Goal: Task Accomplishment & Management: Complete application form

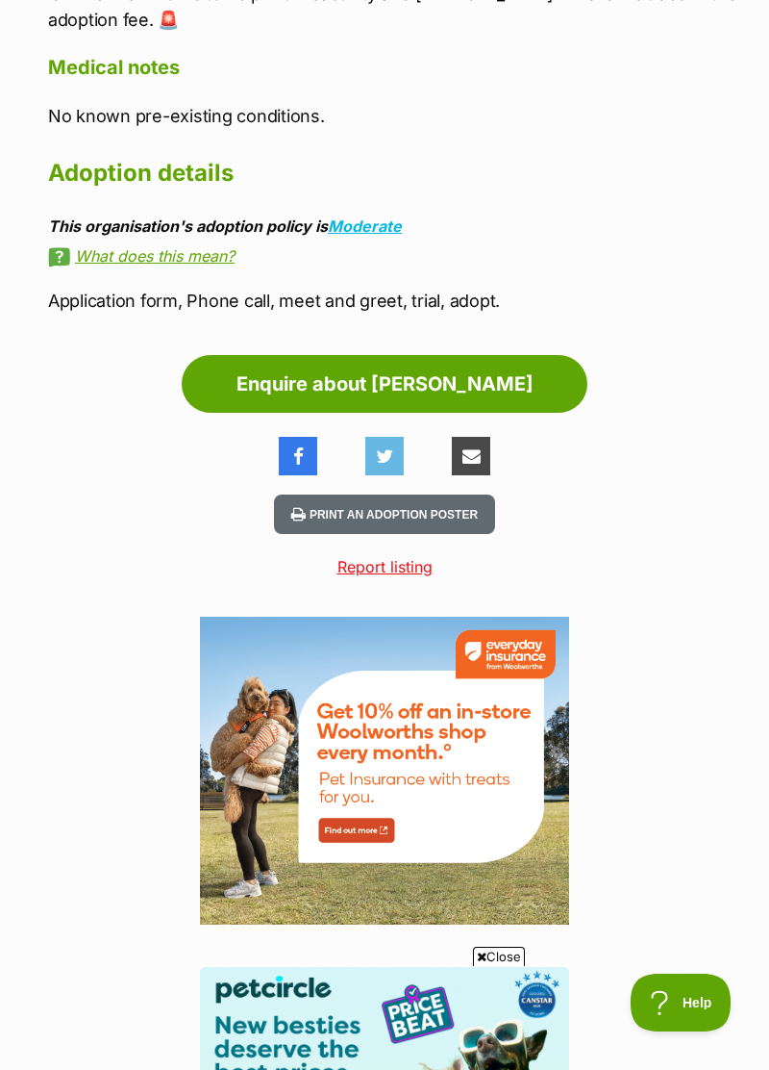
scroll to position [2444, 0]
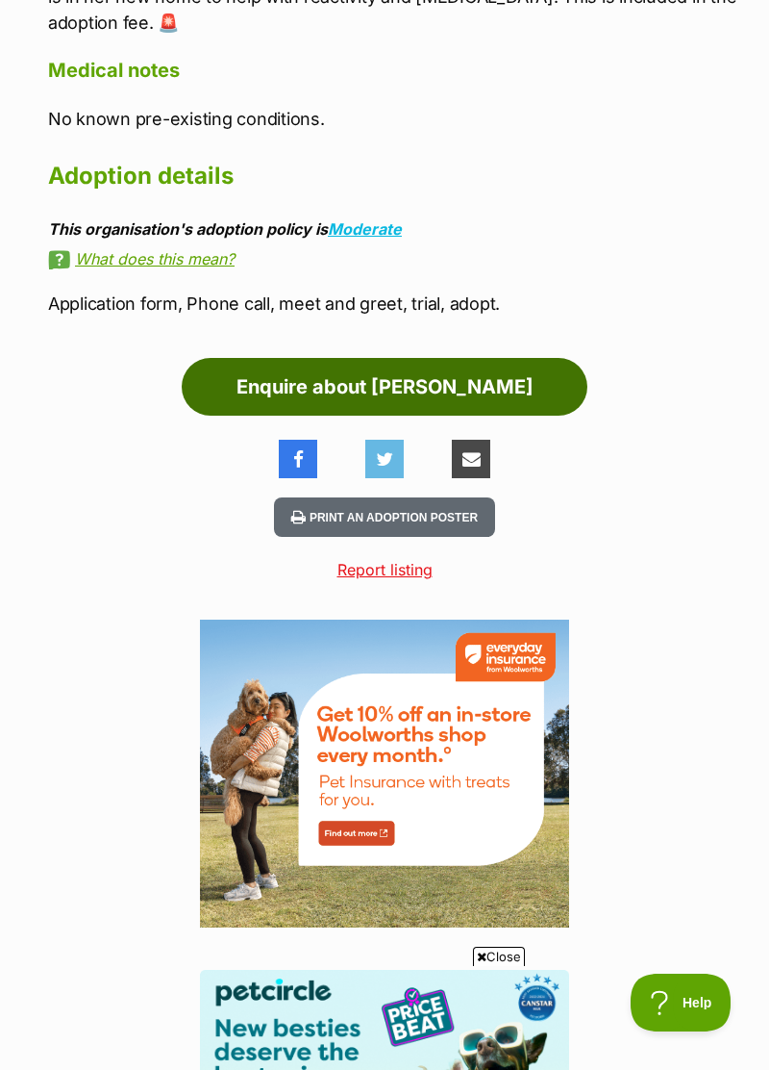
click at [464, 358] on link "Enquire about [PERSON_NAME]" at bounding box center [385, 387] width 406 height 58
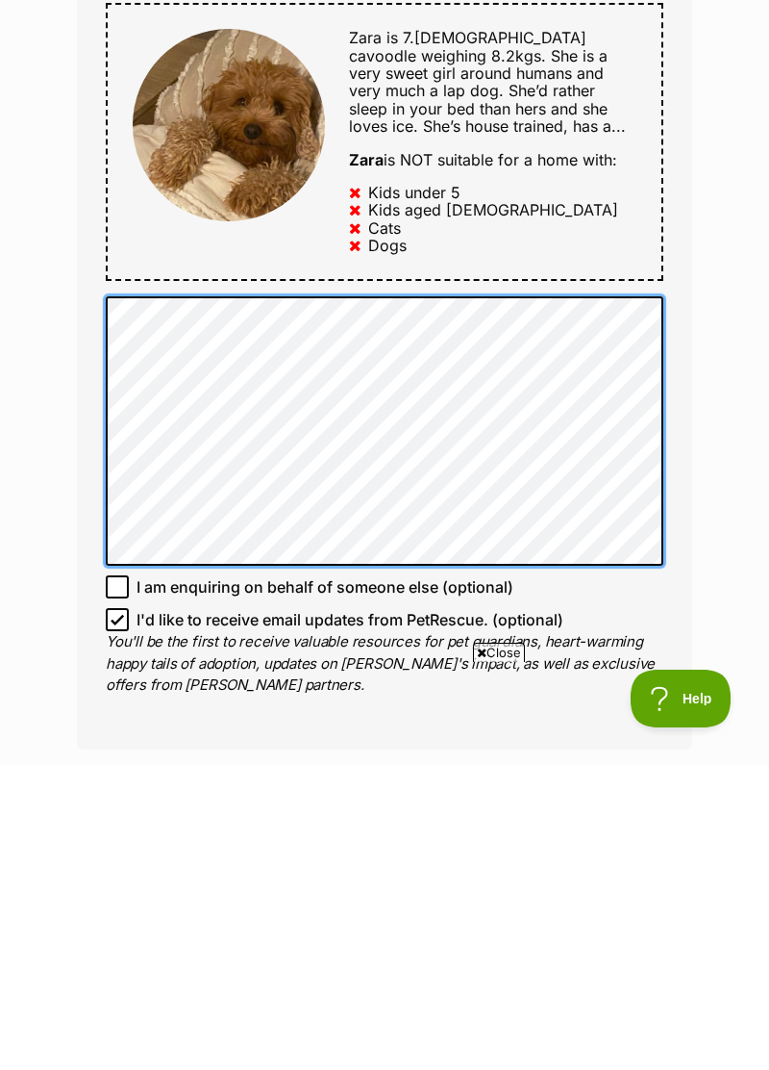
scroll to position [834, 0]
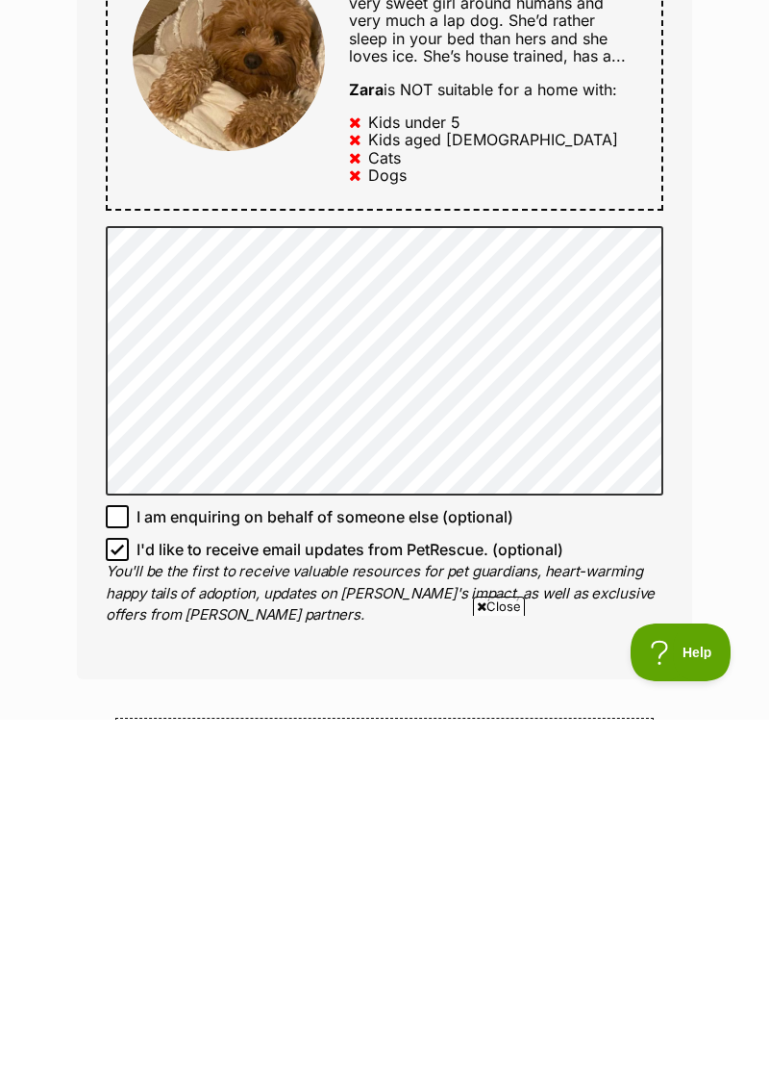
click at [139, 871] on span "I am enquiring on behalf of someone else (optional)" at bounding box center [325, 866] width 377 height 23
click at [129, 871] on input "I am enquiring on behalf of someone else (optional)" at bounding box center [117, 866] width 23 height 23
checkbox input "true"
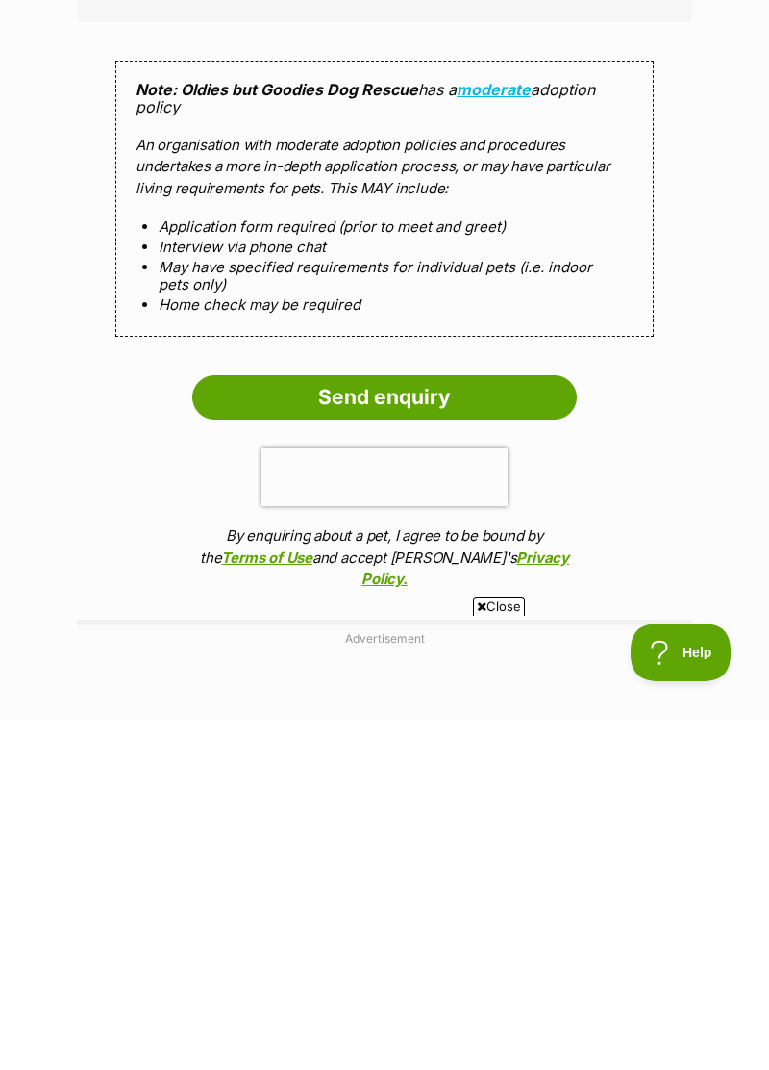
scroll to position [1493, 0]
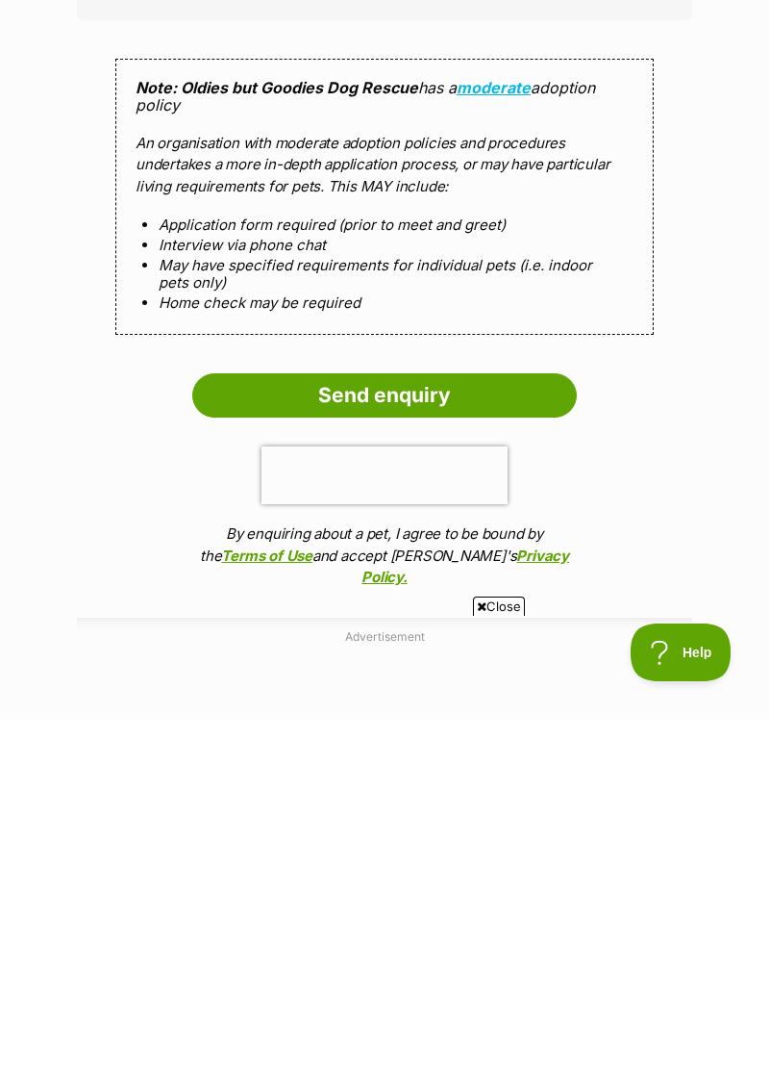
click at [500, 758] on input "Send enquiry" at bounding box center [384, 745] width 385 height 44
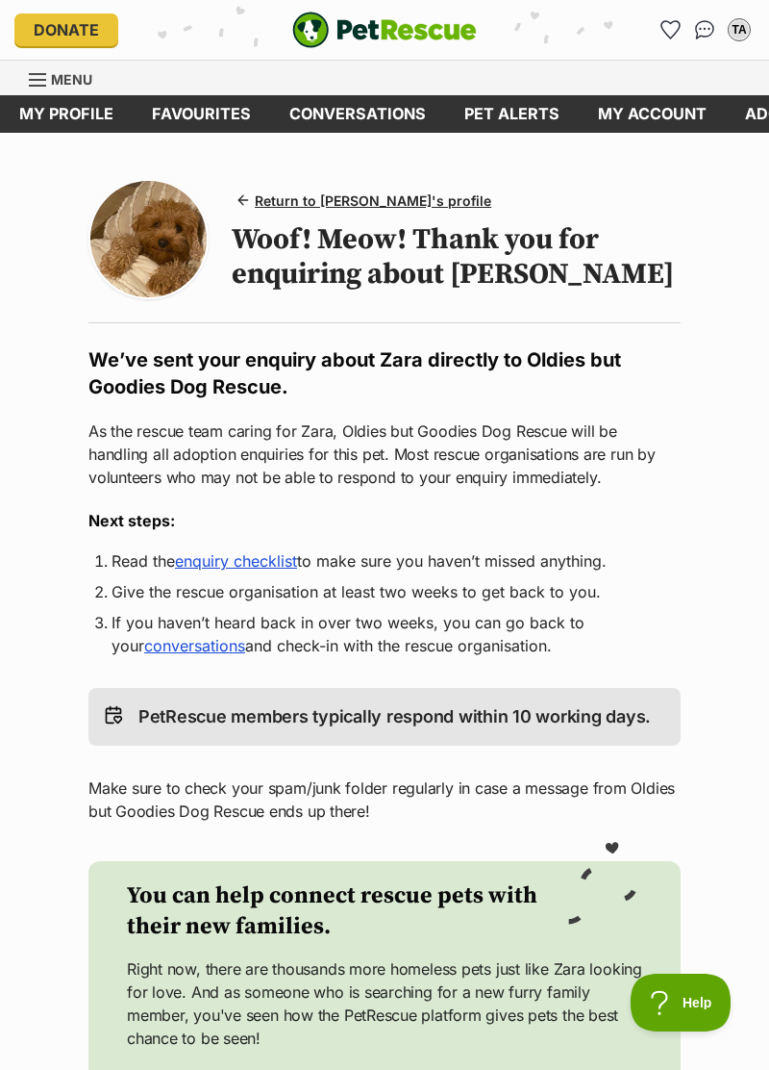
click at [248, 570] on link "enquiry checklist" at bounding box center [236, 560] width 122 height 19
click at [614, 119] on link "Adopter resources" at bounding box center [590, 114] width 214 height 38
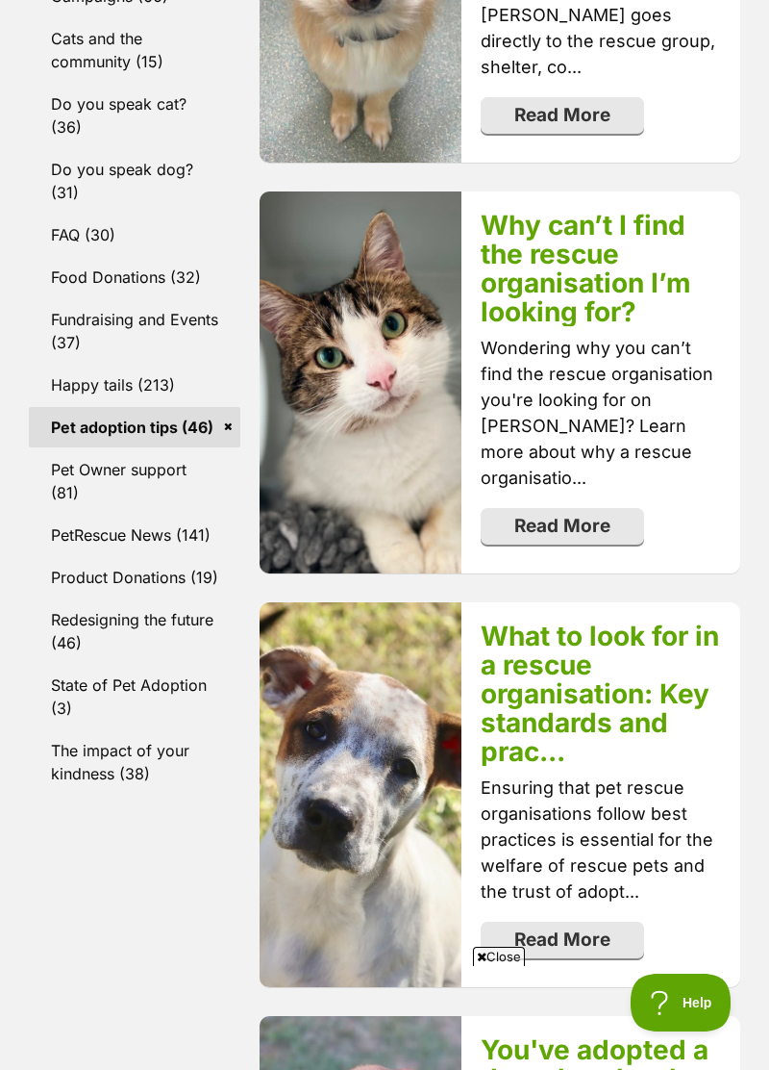
scroll to position [755, 0]
